Goal: Information Seeking & Learning: Check status

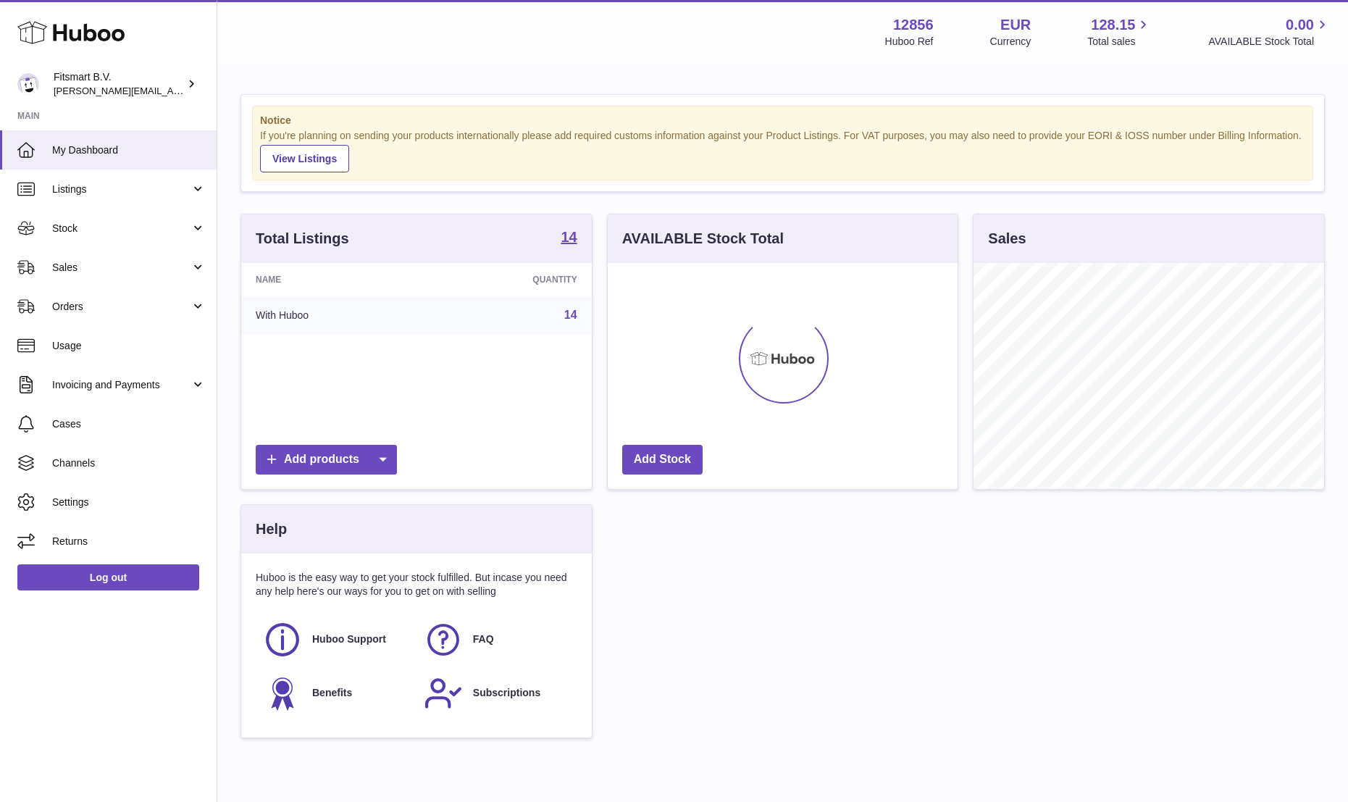
scroll to position [226, 350]
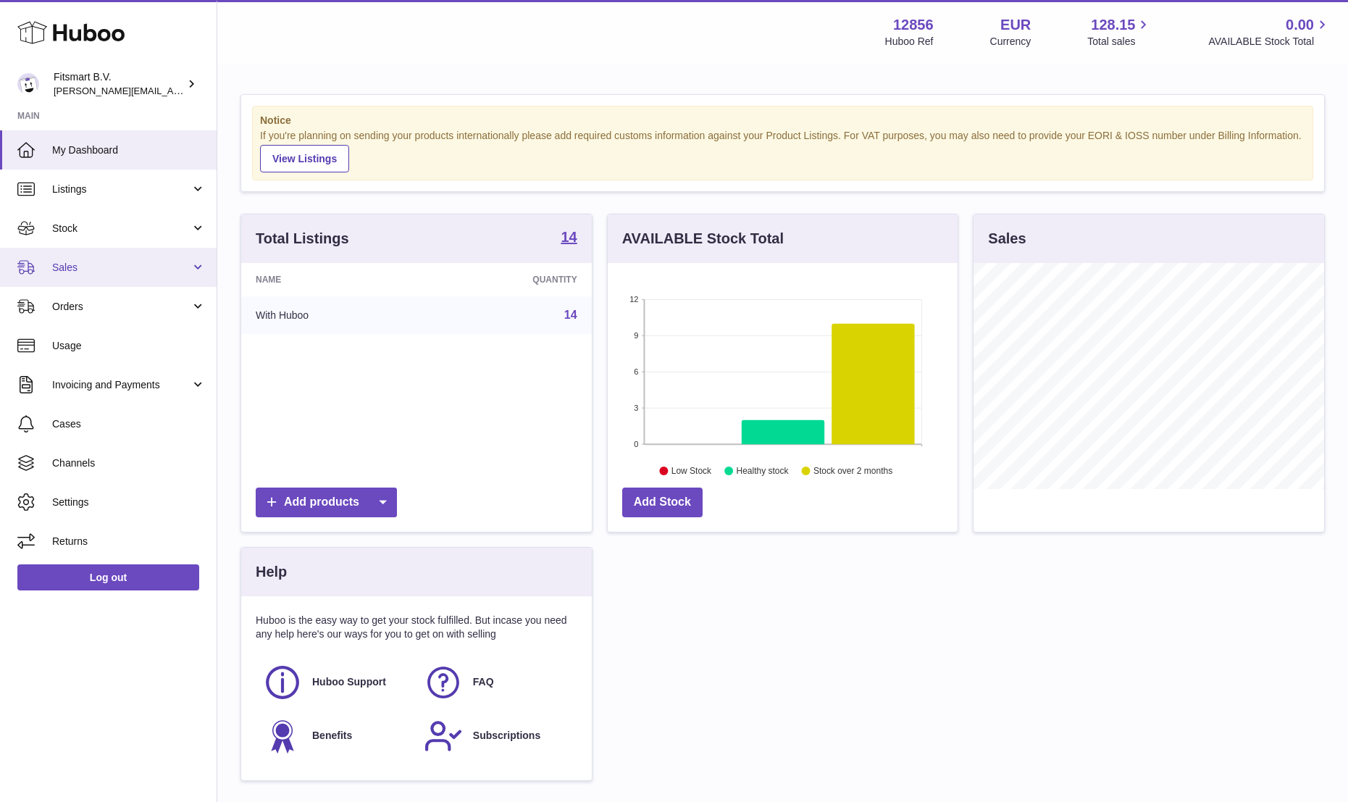
click at [64, 268] on span "Sales" at bounding box center [121, 268] width 138 height 14
click at [64, 271] on span "Sales" at bounding box center [121, 268] width 138 height 14
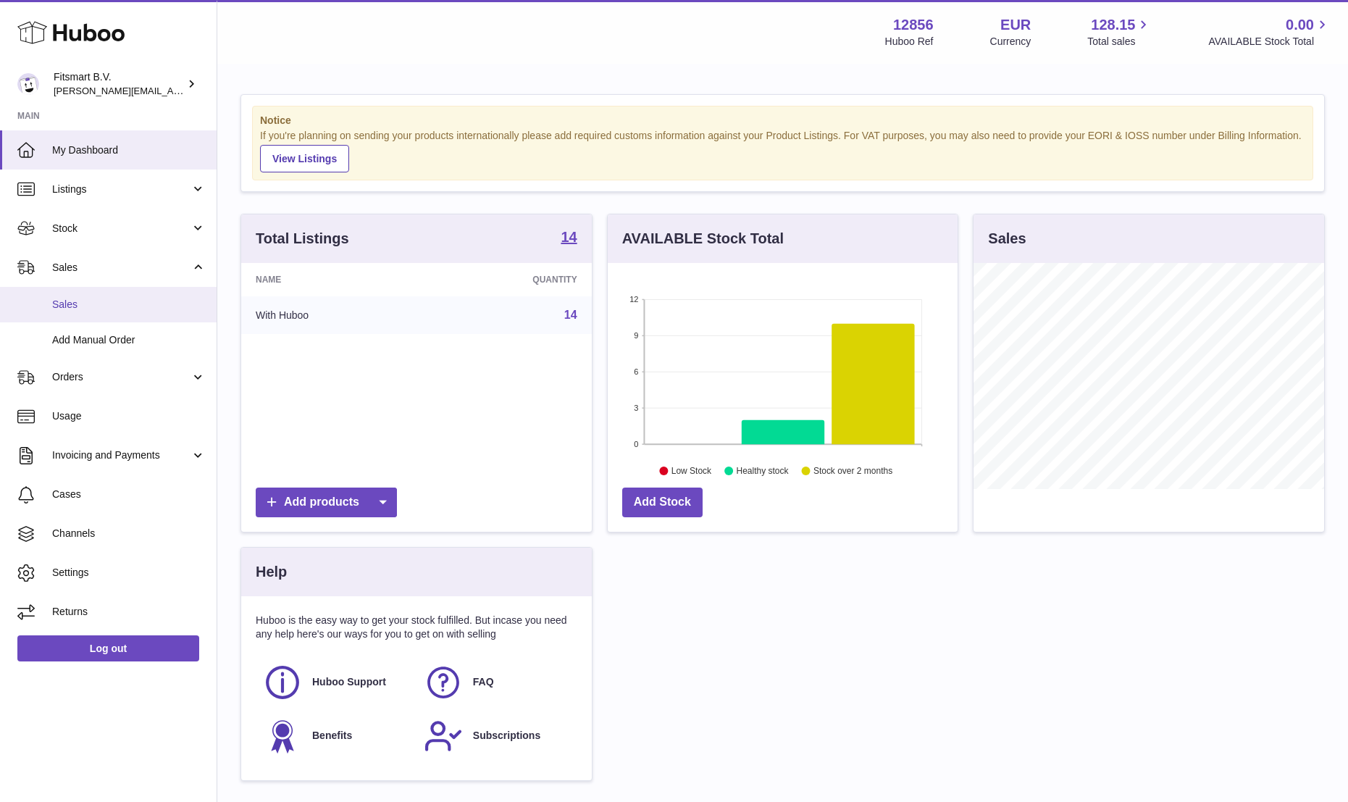
click at [64, 300] on span "Sales" at bounding box center [129, 305] width 154 height 14
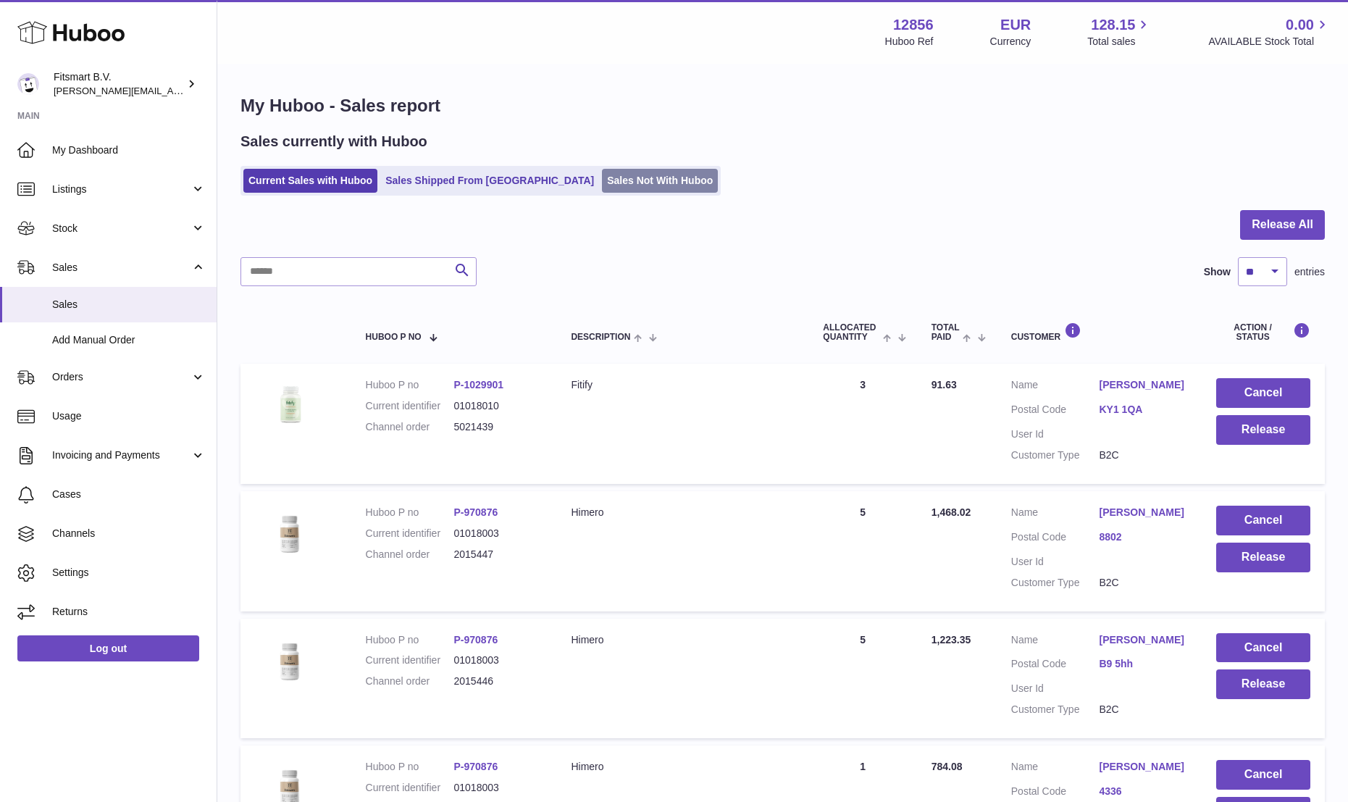
click at [602, 186] on link "Sales Not With Huboo" at bounding box center [660, 181] width 116 height 24
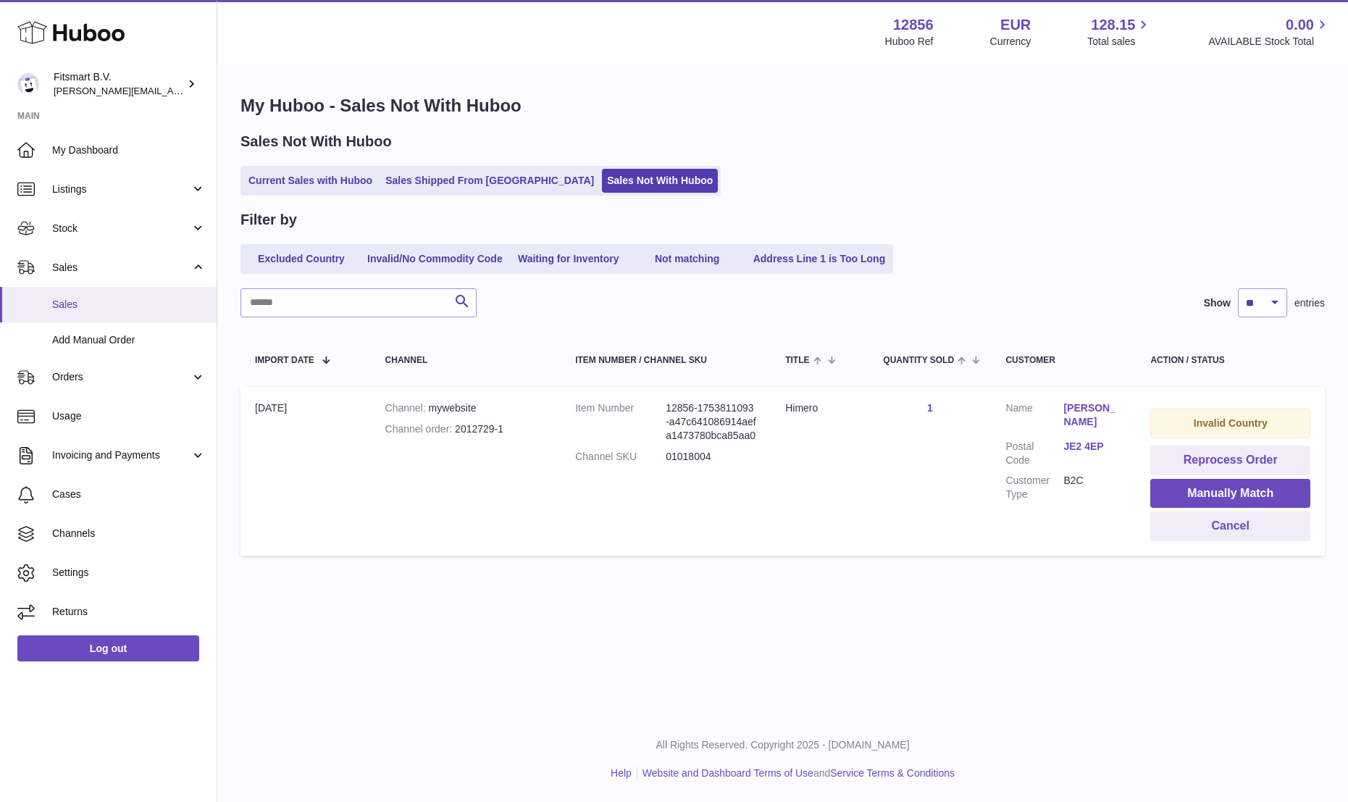
click at [67, 308] on span "Sales" at bounding box center [129, 305] width 154 height 14
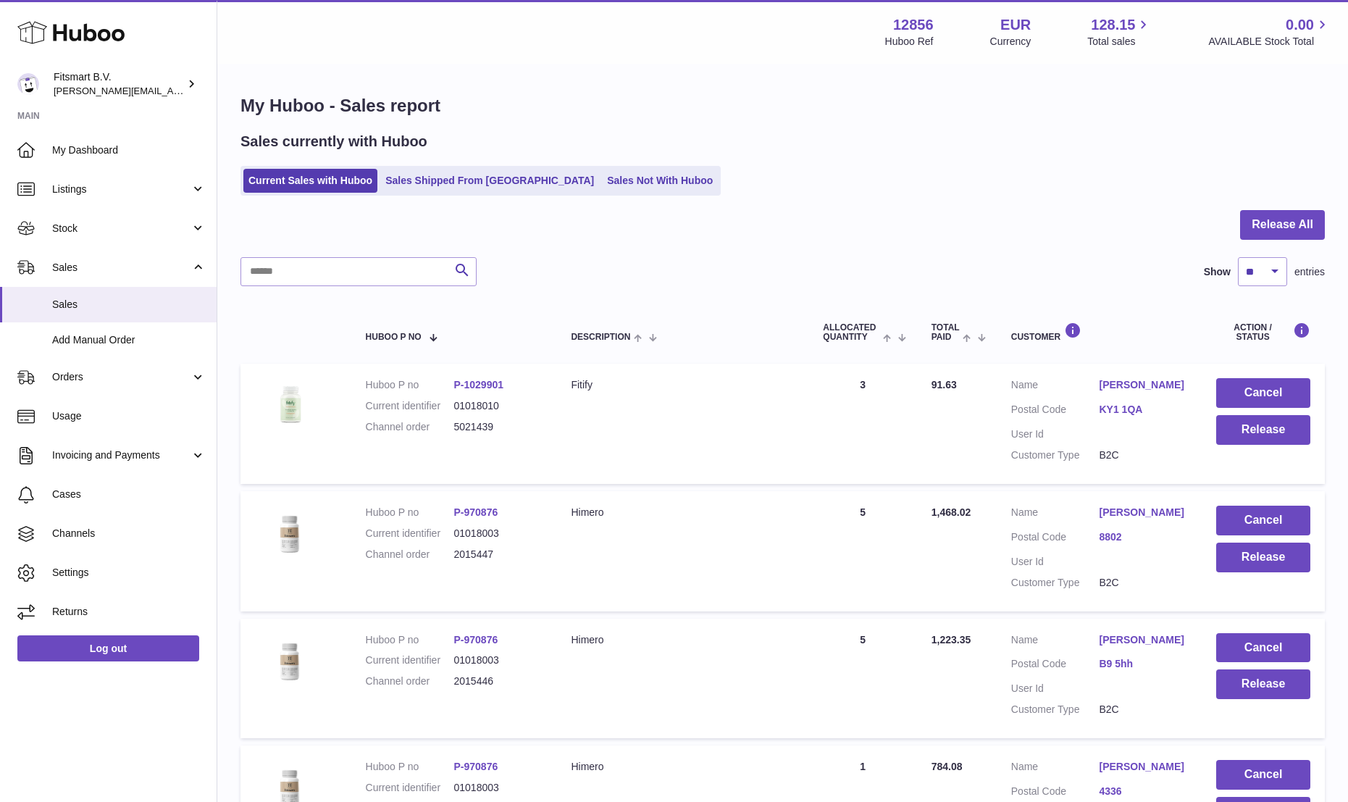
click at [1118, 671] on link "B9 5hh" at bounding box center [1143, 664] width 88 height 14
click at [1082, 645] on div at bounding box center [674, 401] width 1348 height 802
click at [1129, 647] on link "Abdirahman Salah Hassan" at bounding box center [1143, 640] width 88 height 14
click at [1119, 675] on div at bounding box center [674, 401] width 1348 height 802
click at [85, 234] on span "Stock" at bounding box center [121, 229] width 138 height 14
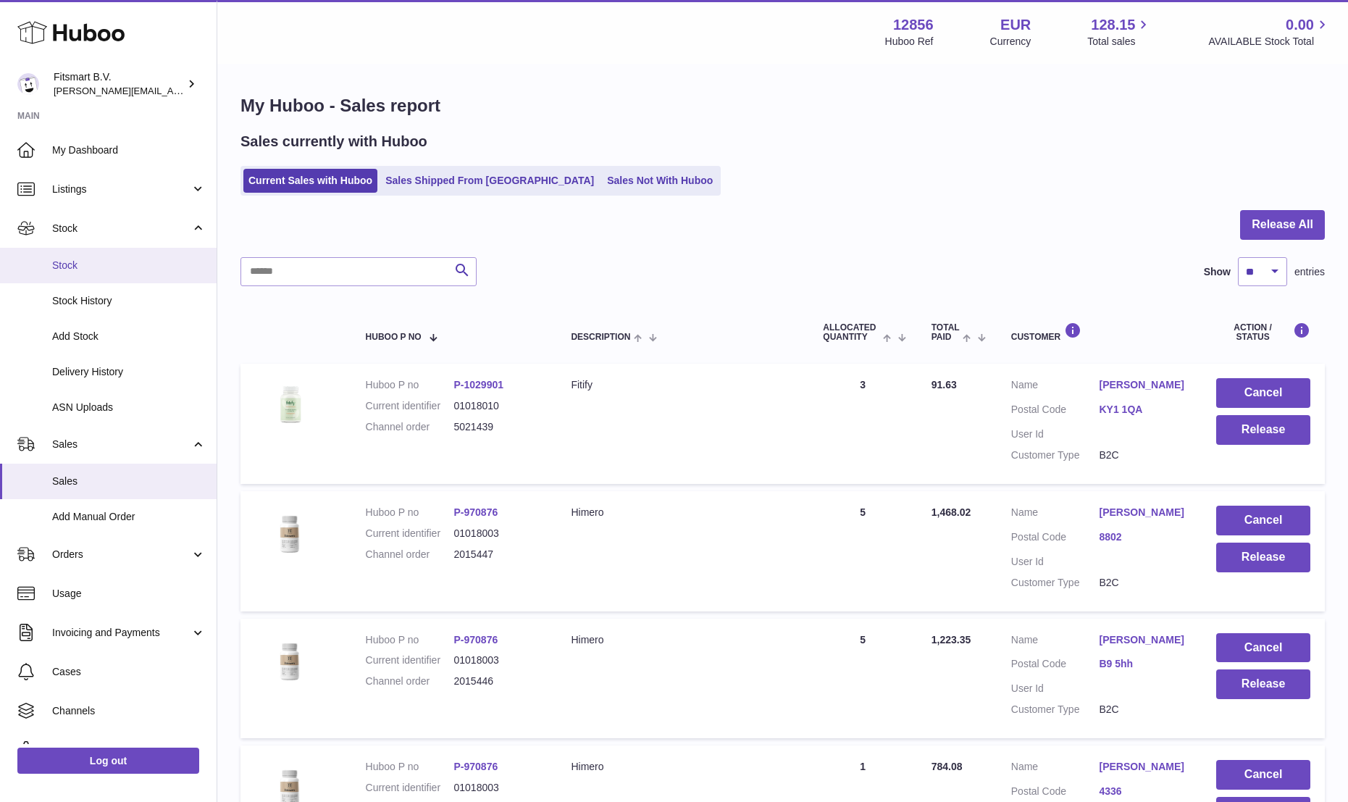
click at [63, 259] on span "Stock" at bounding box center [129, 266] width 154 height 14
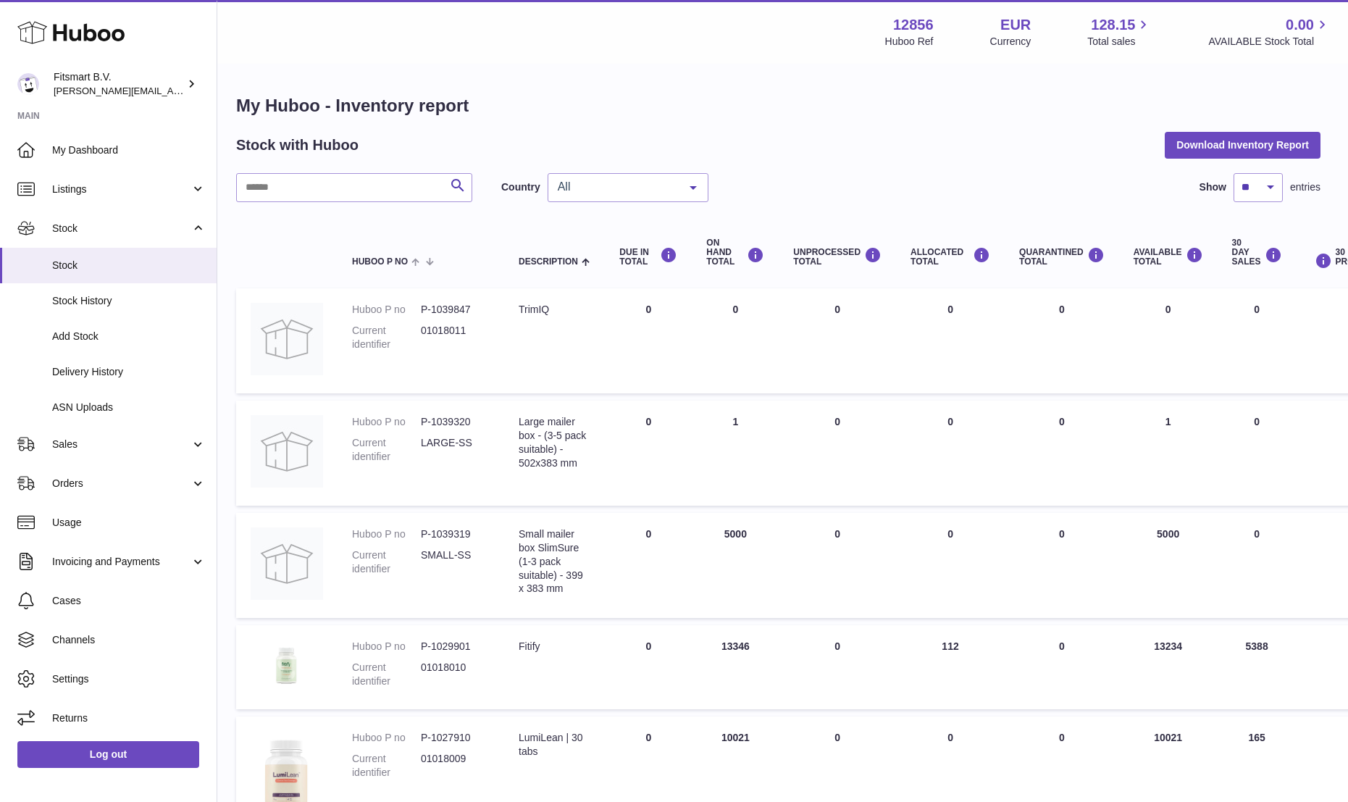
scroll to position [750, 4]
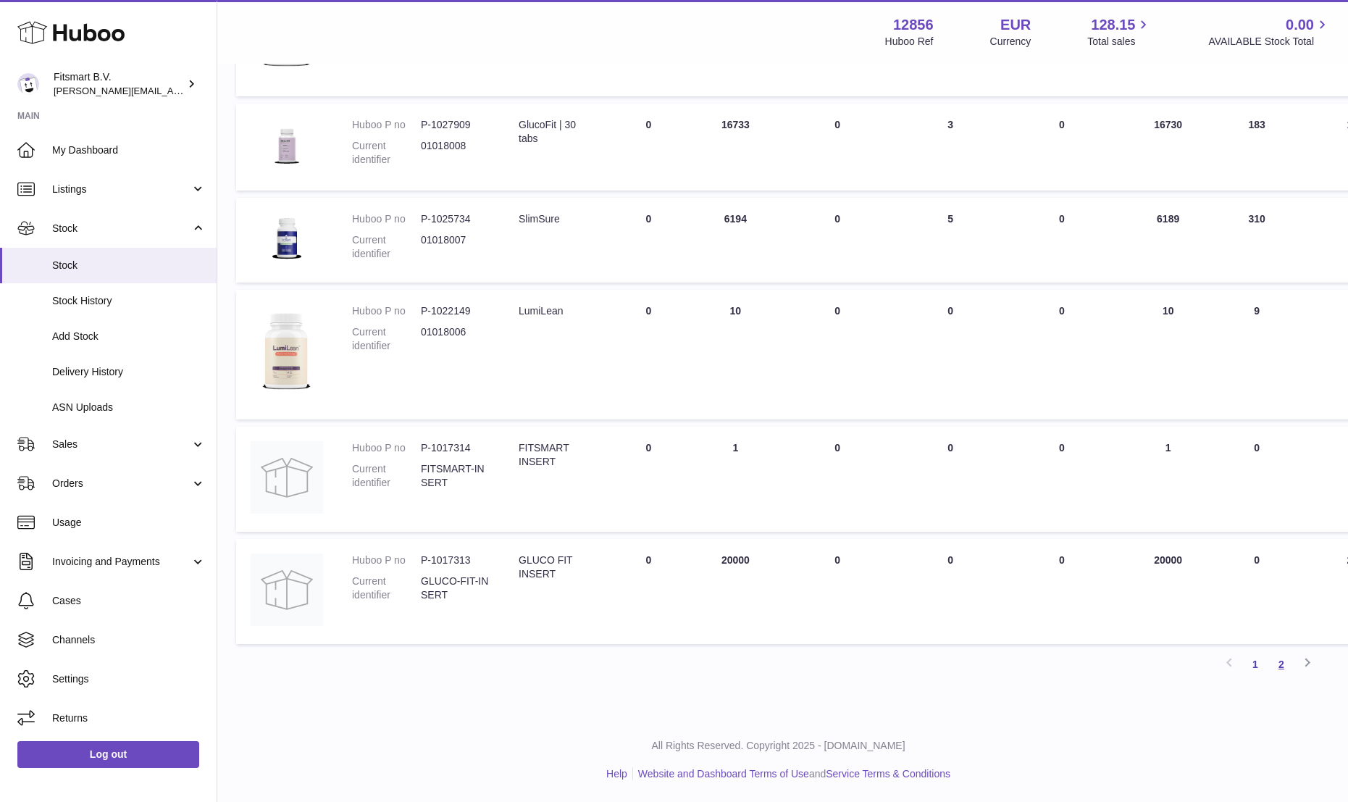
click at [1287, 660] on link "2" at bounding box center [1281, 664] width 26 height 26
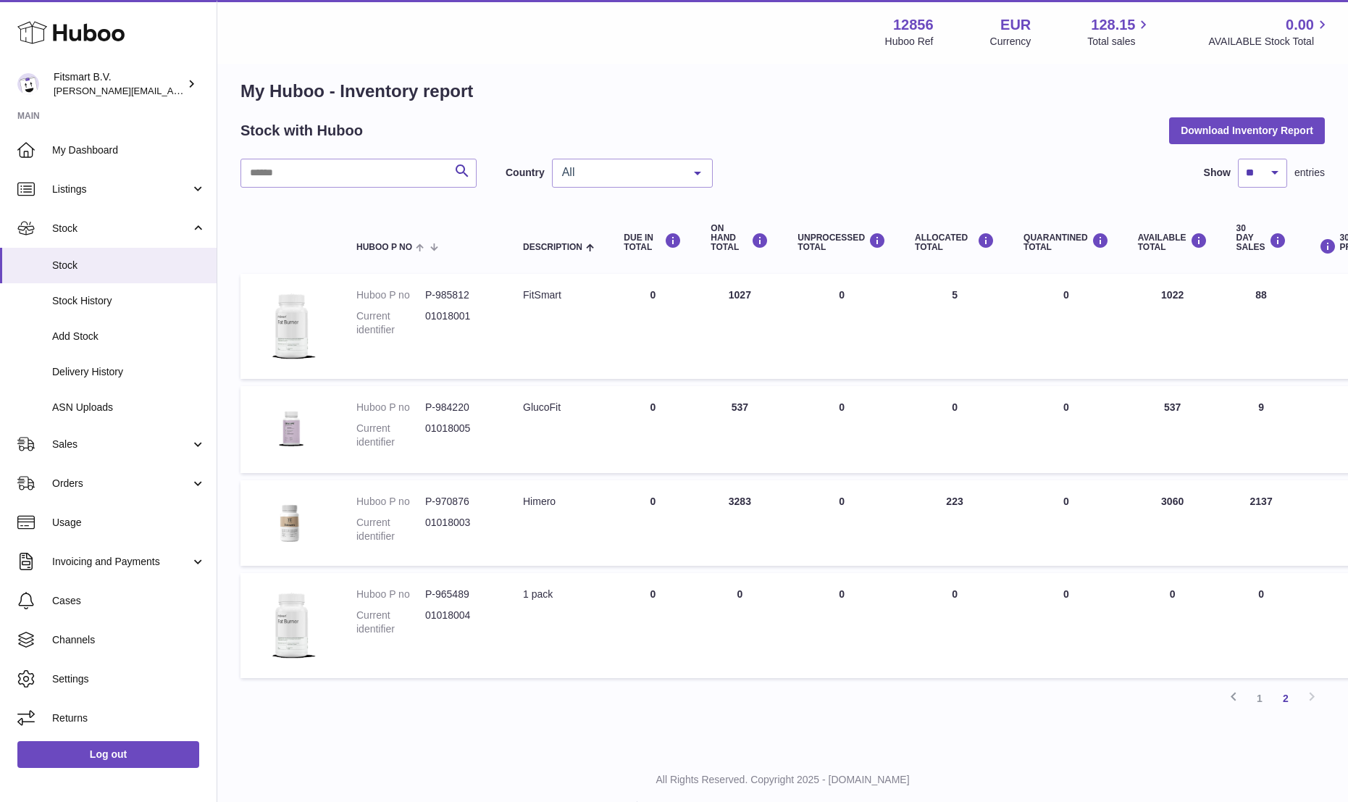
scroll to position [14, 0]
click at [1253, 698] on link "1" at bounding box center [1260, 699] width 26 height 26
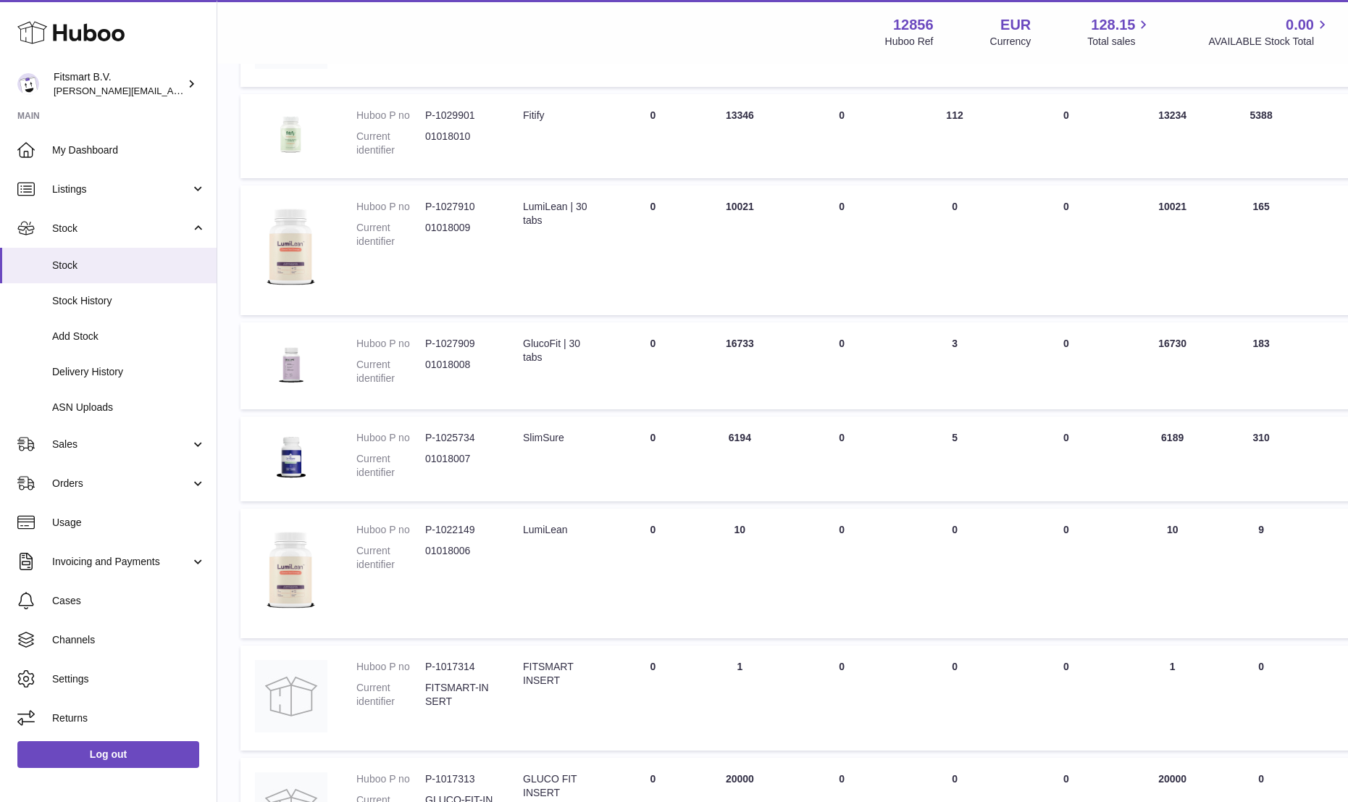
scroll to position [750, 0]
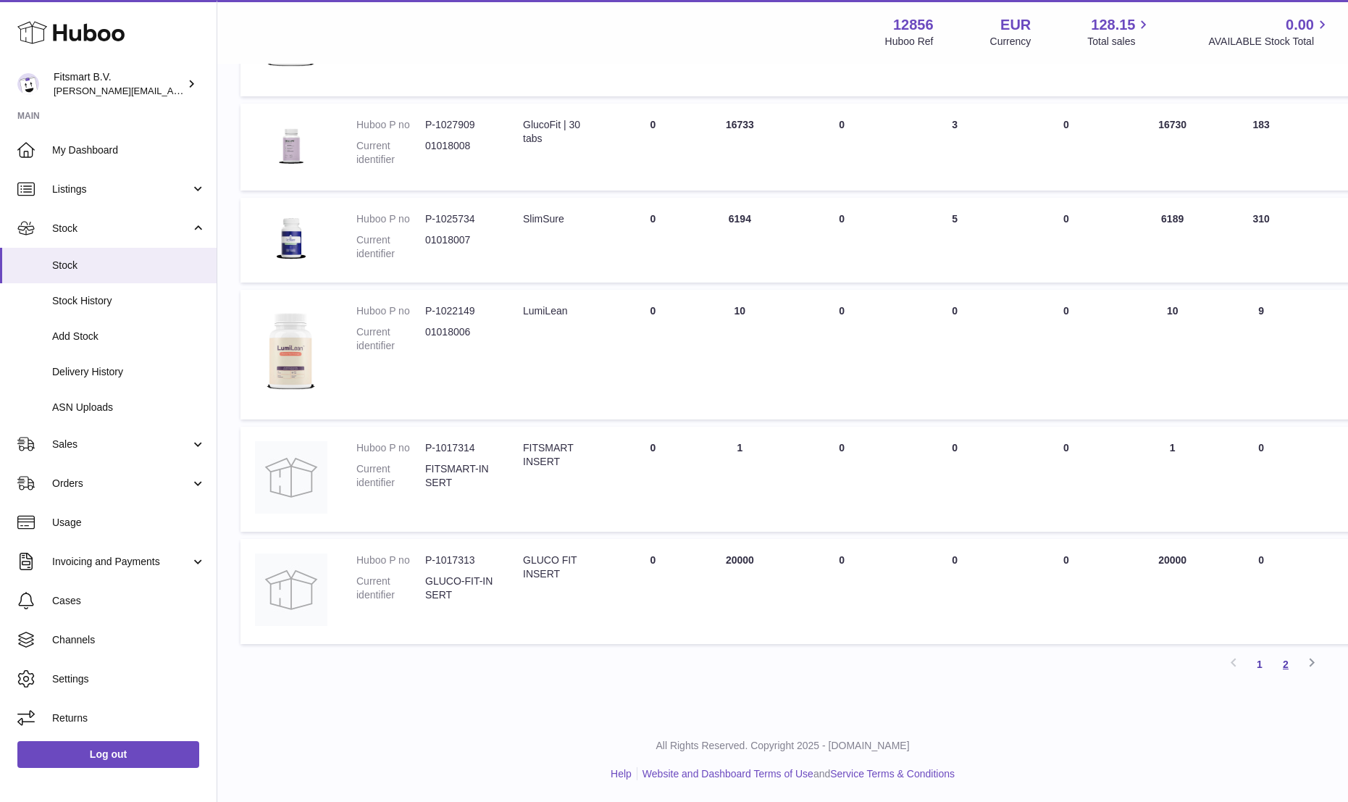
click at [1286, 661] on link "2" at bounding box center [1286, 664] width 26 height 26
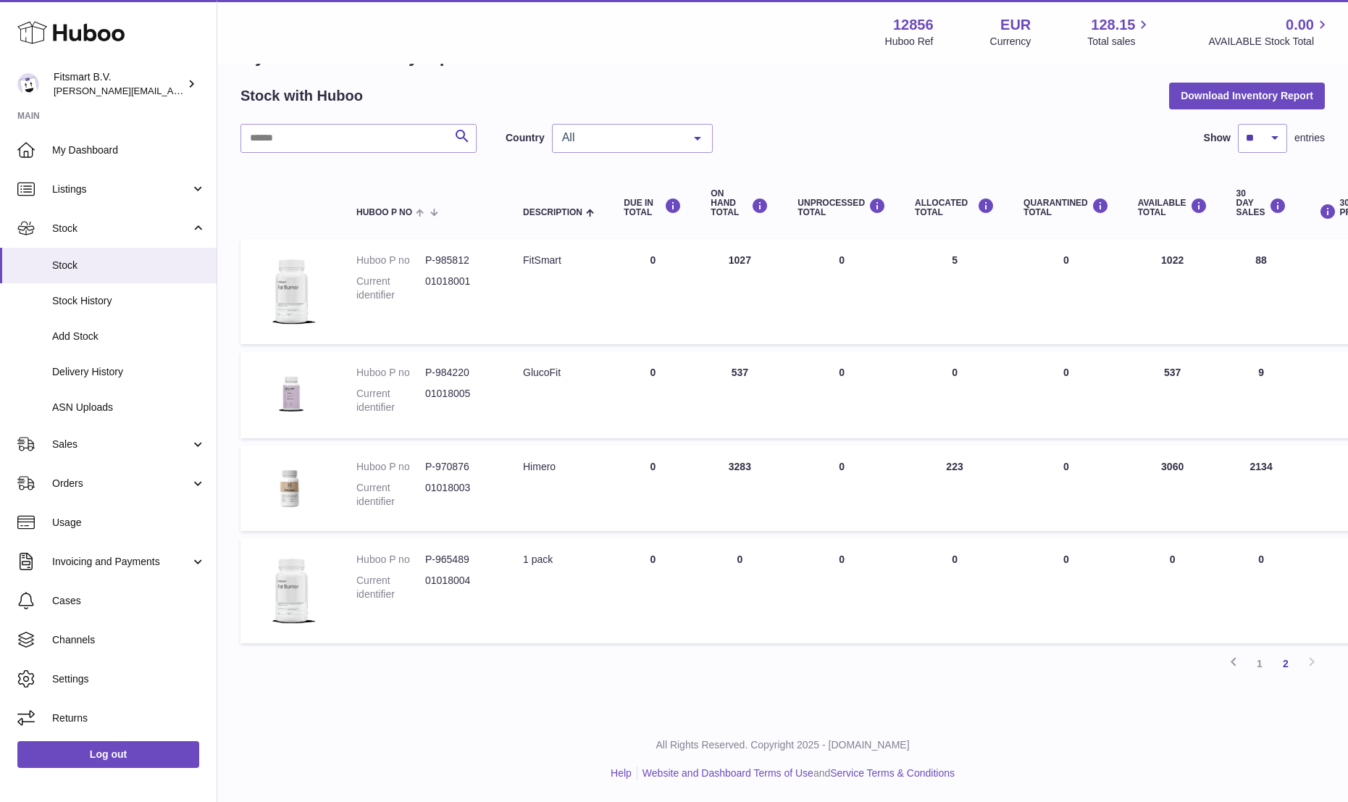
scroll to position [49, 0]
click at [1173, 469] on td "AVAILABLE Total 3060" at bounding box center [1173, 488] width 99 height 85
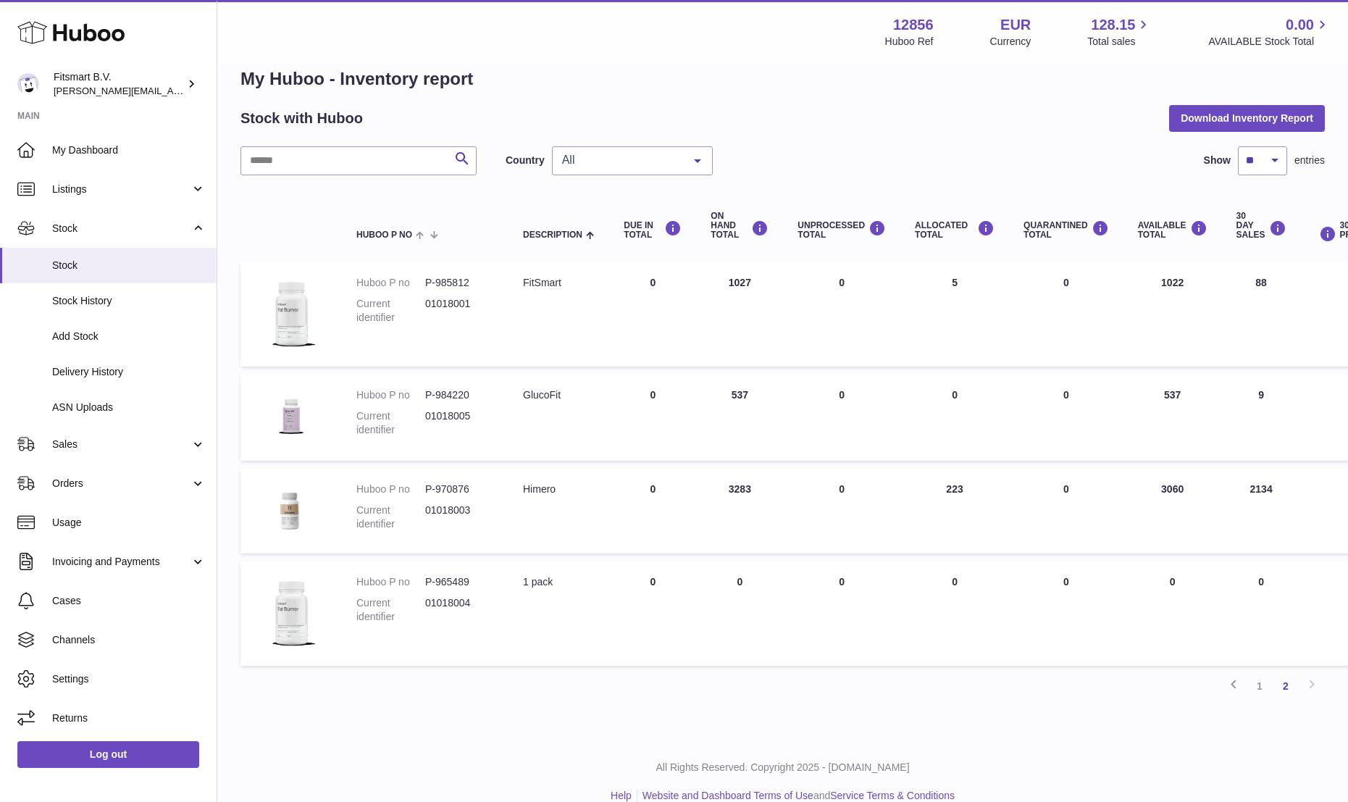
scroll to position [26, 0]
click at [1260, 681] on link "1" at bounding box center [1260, 687] width 26 height 26
